Goal: Check status: Check status

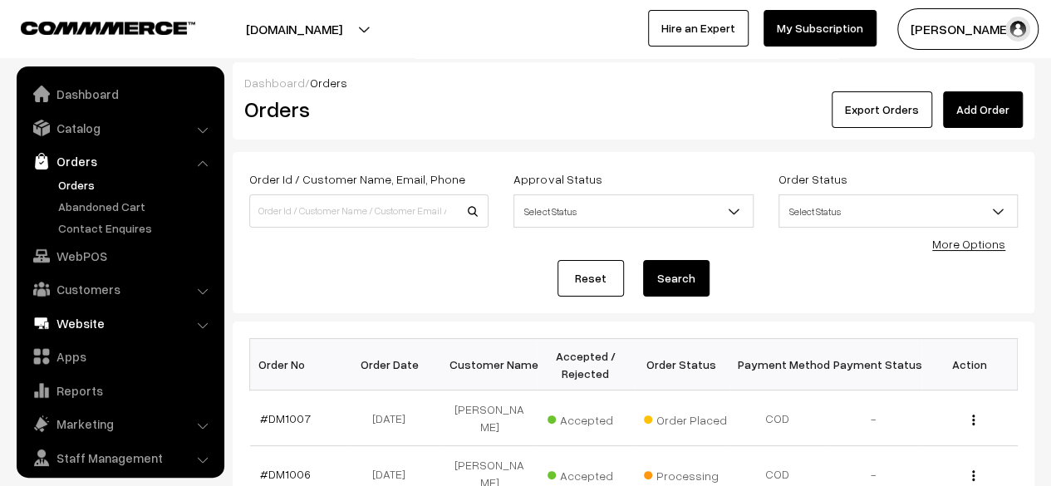
scroll to position [44, 0]
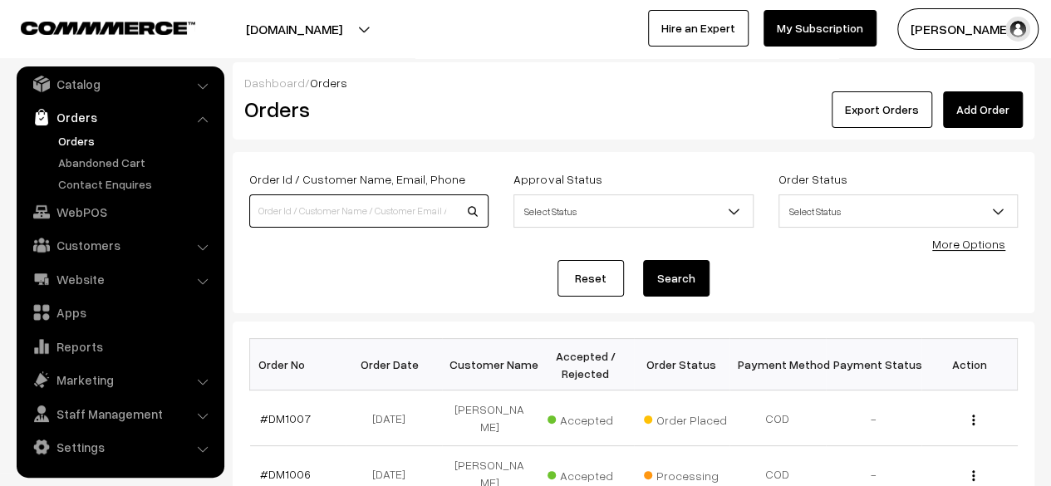
click at [356, 215] on input at bounding box center [368, 210] width 239 height 33
type input "874"
click at [679, 281] on button "Search" at bounding box center [676, 278] width 66 height 37
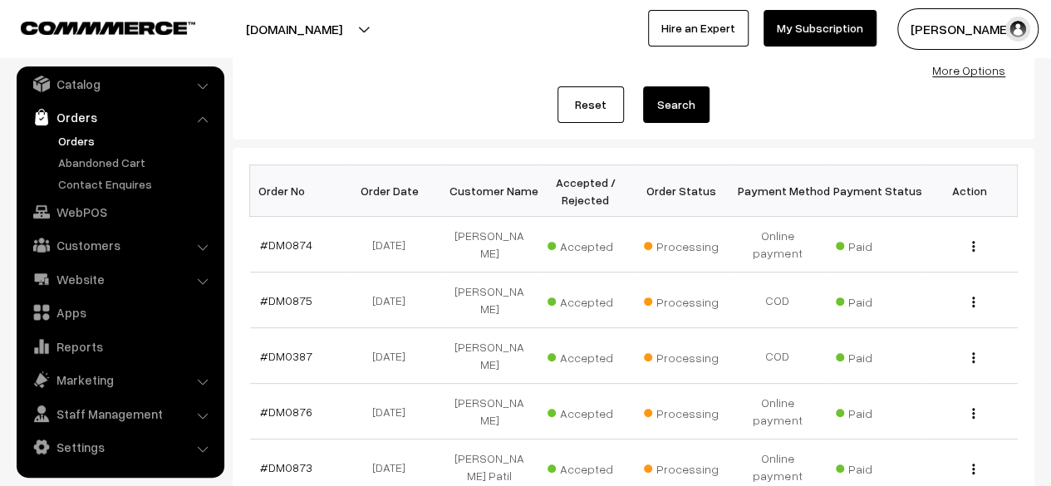
scroll to position [173, 0]
click at [296, 243] on link "#DM0874" at bounding box center [286, 245] width 52 height 14
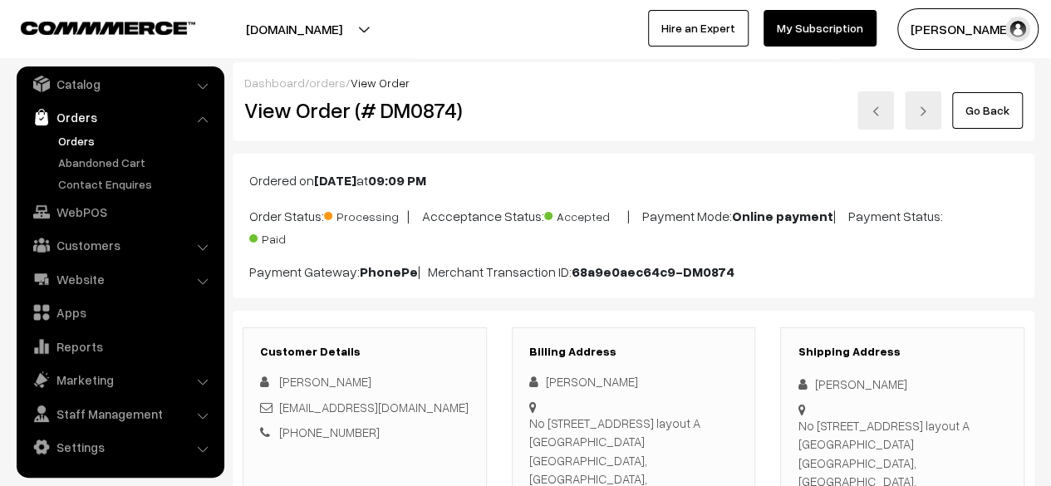
click at [969, 107] on link "Go Back" at bounding box center [987, 110] width 71 height 37
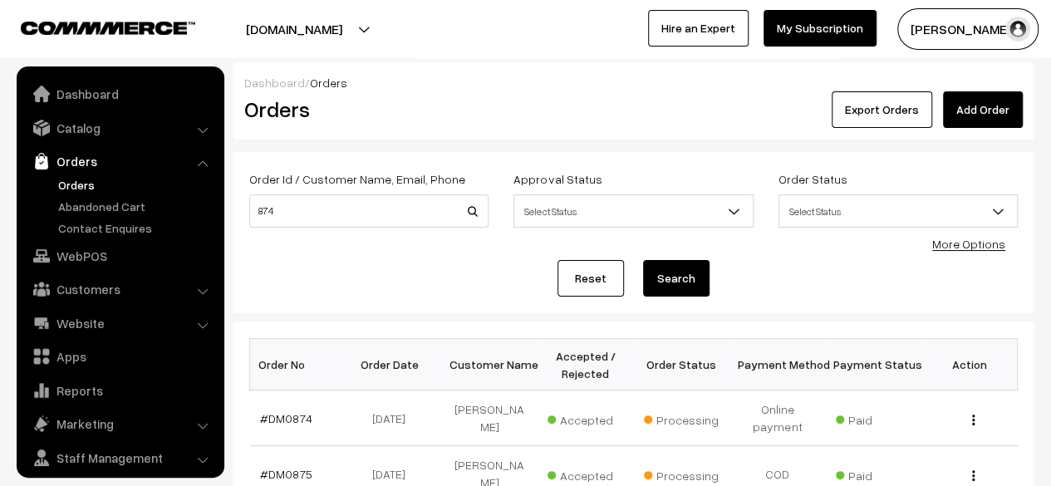
scroll to position [44, 0]
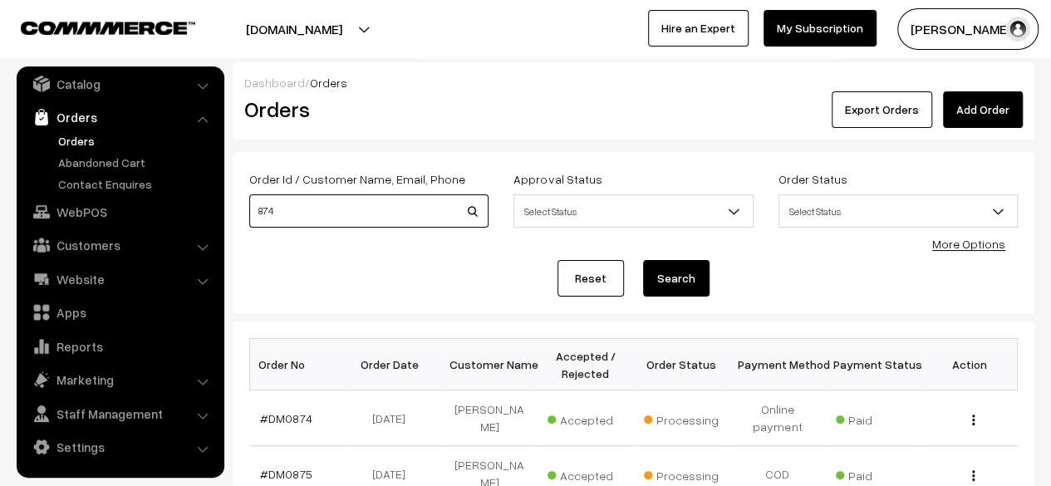
click at [365, 204] on input "874" at bounding box center [368, 210] width 239 height 33
type input "8"
type input "kudachi"
click at [681, 285] on button "Search" at bounding box center [676, 278] width 66 height 37
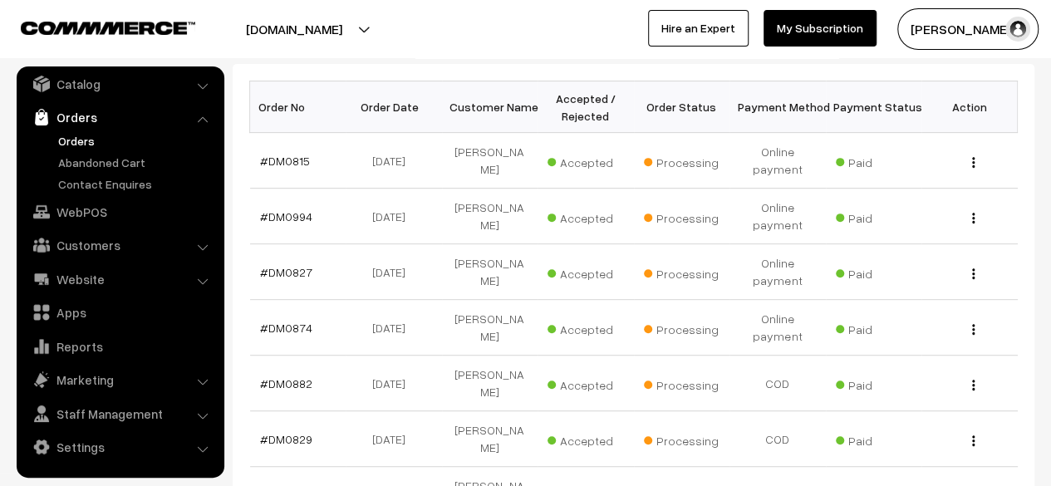
scroll to position [260, 0]
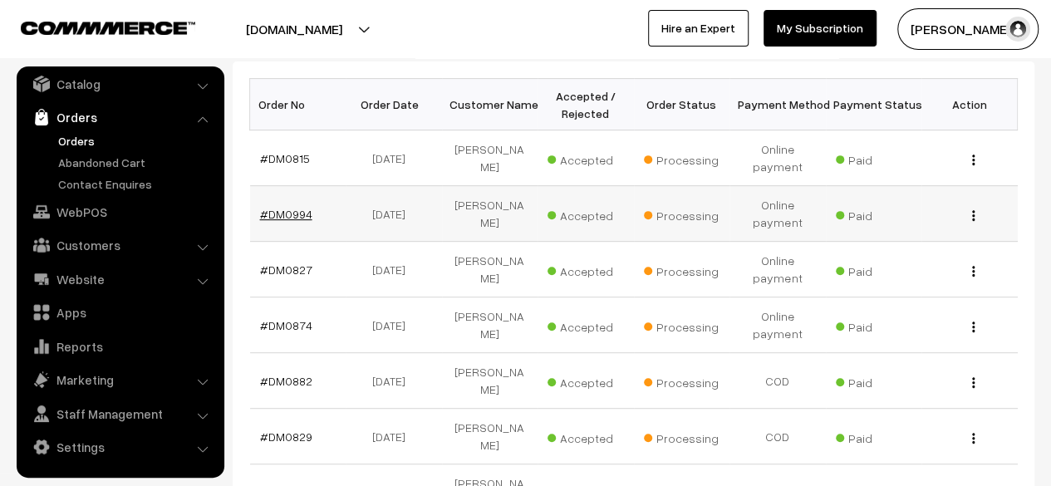
click at [292, 216] on link "#DM0994" at bounding box center [286, 214] width 52 height 14
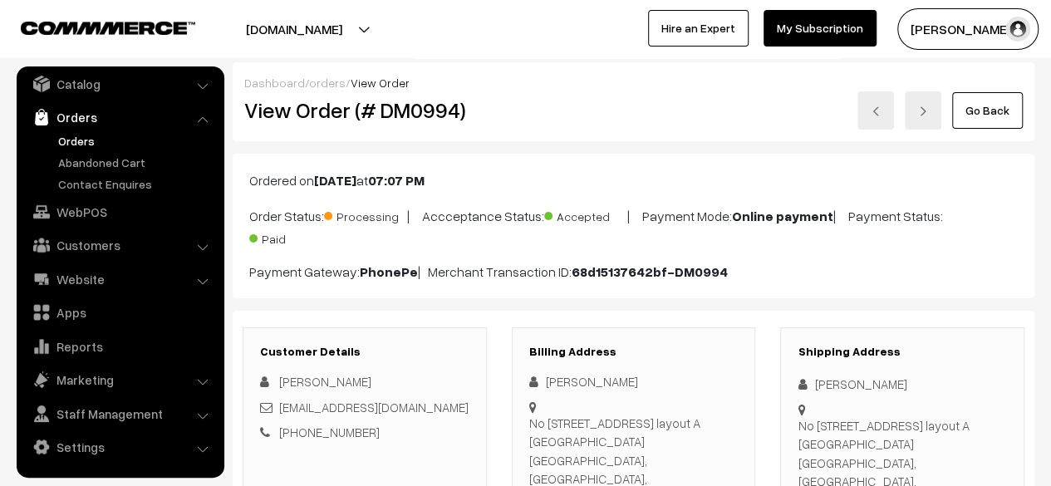
click at [989, 119] on link "Go Back" at bounding box center [987, 110] width 71 height 37
